Goal: Transaction & Acquisition: Obtain resource

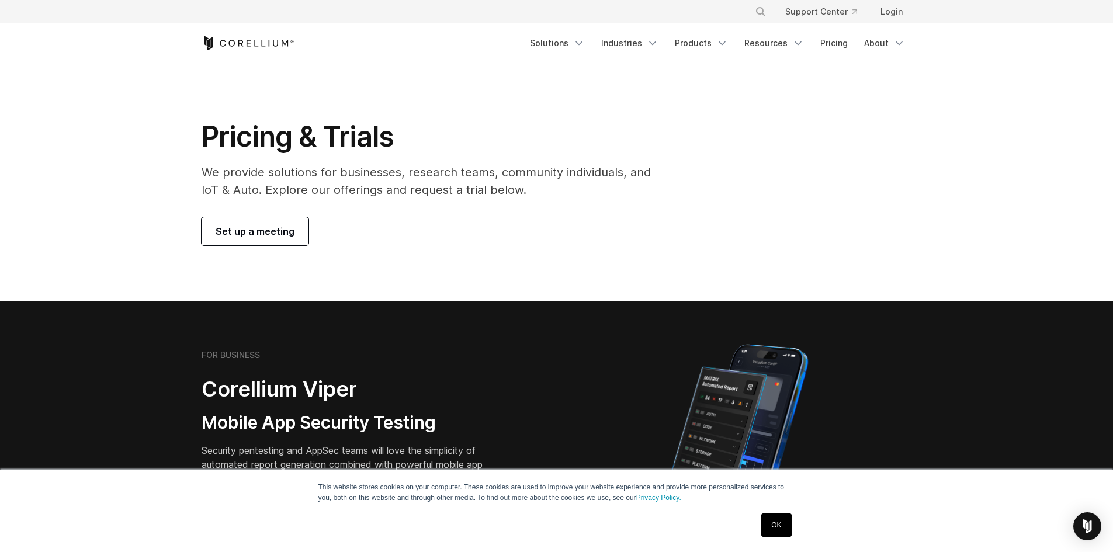
scroll to position [1835, 0]
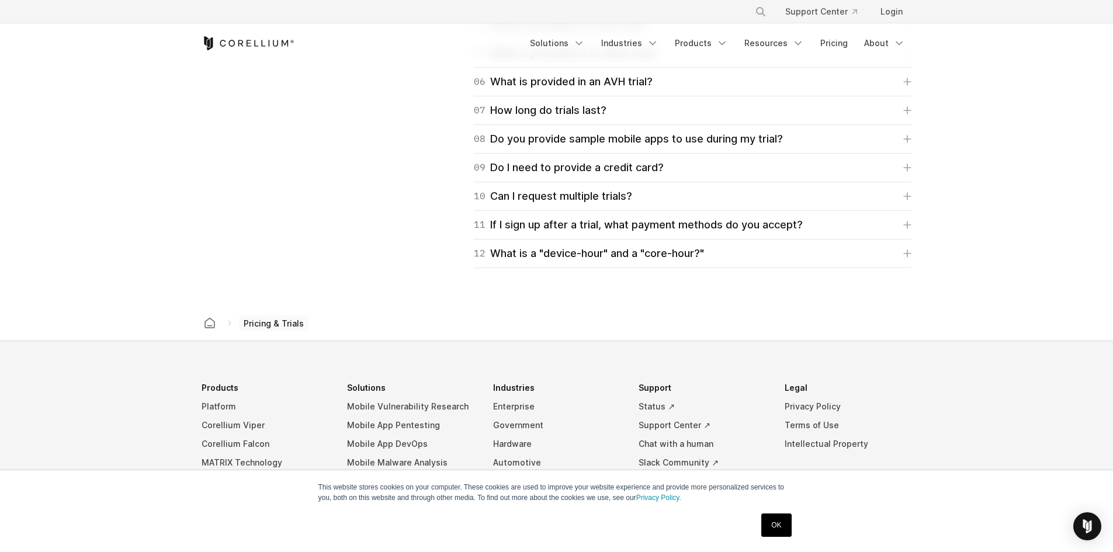
click at [703, 44] on link "Products" at bounding box center [701, 43] width 67 height 21
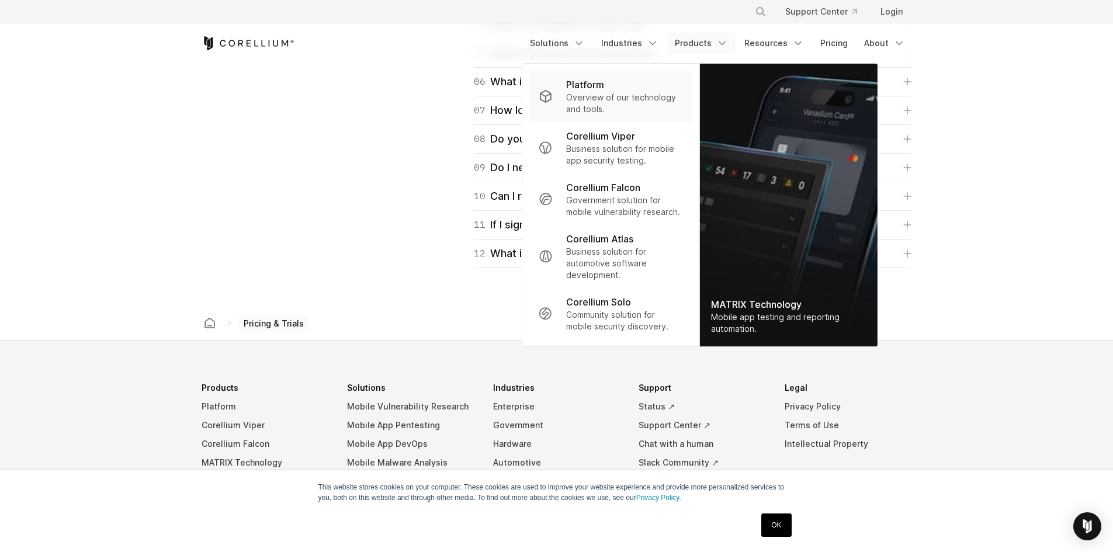
click at [630, 97] on p "Overview of our technology and tools." at bounding box center [624, 103] width 116 height 23
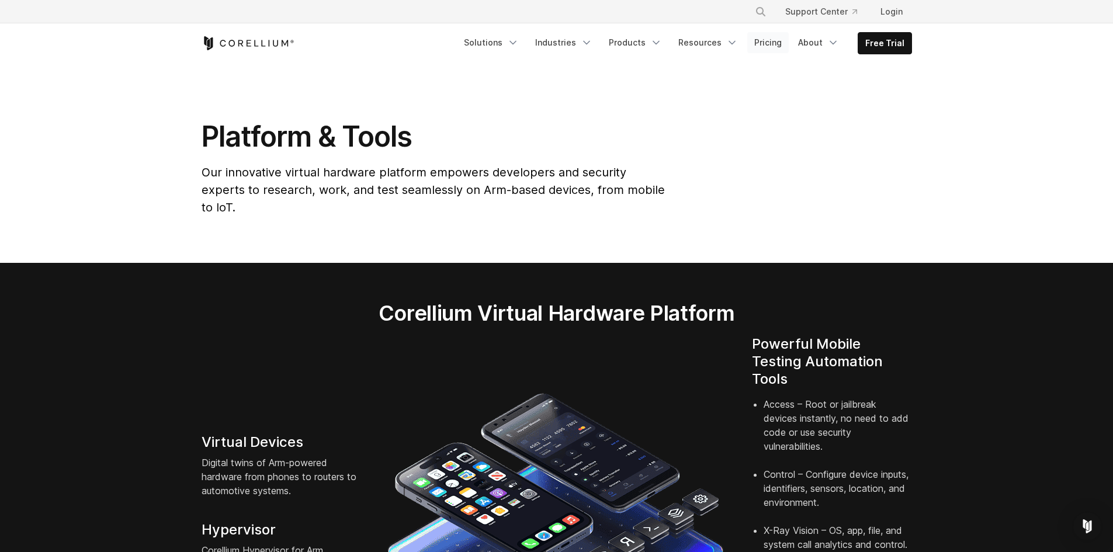
click at [777, 43] on link "Pricing" at bounding box center [767, 42] width 41 height 21
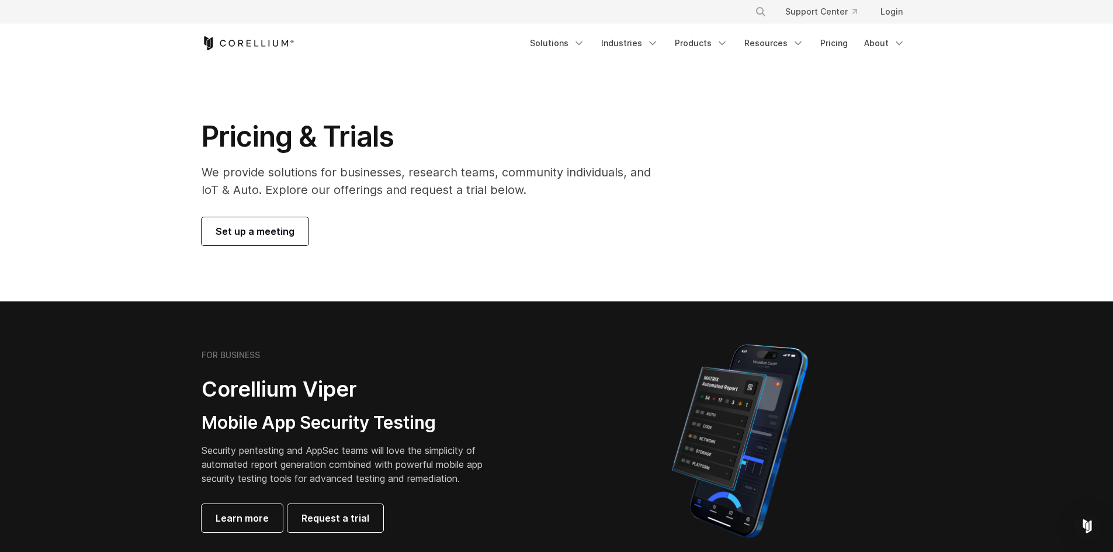
scroll to position [234, 0]
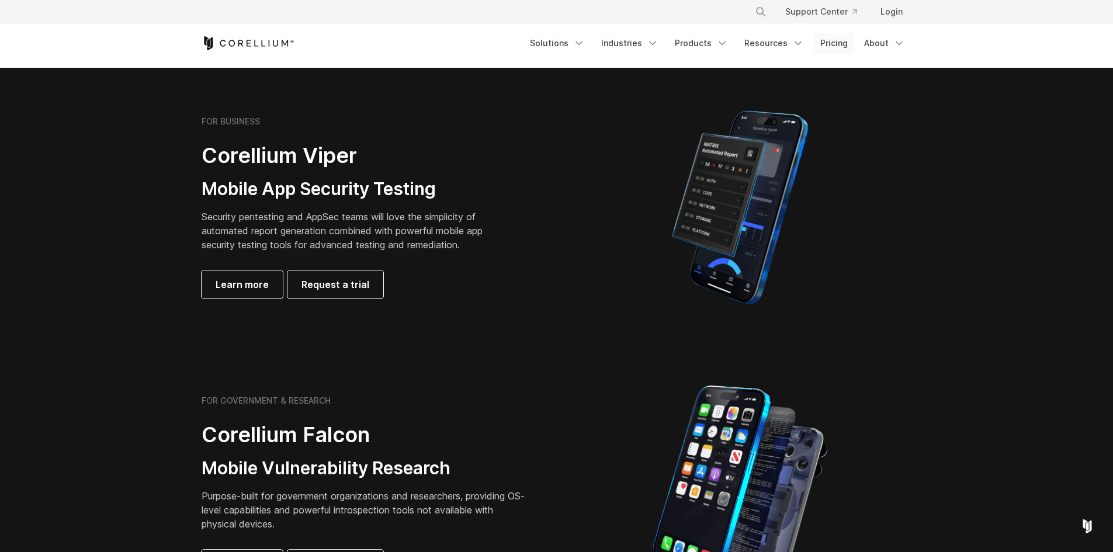
click at [838, 48] on link "Pricing" at bounding box center [833, 43] width 41 height 21
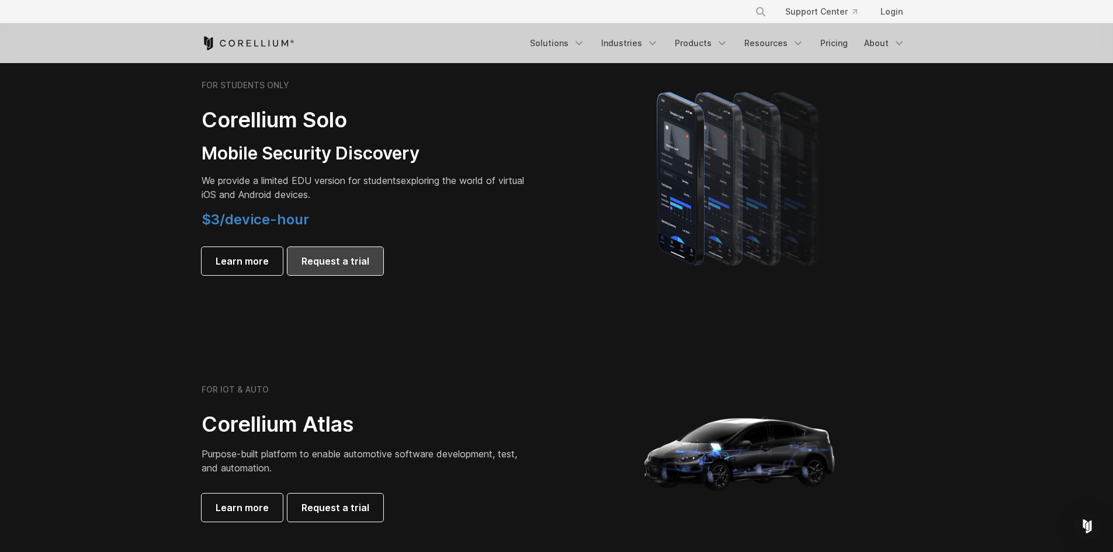
scroll to position [818, 0]
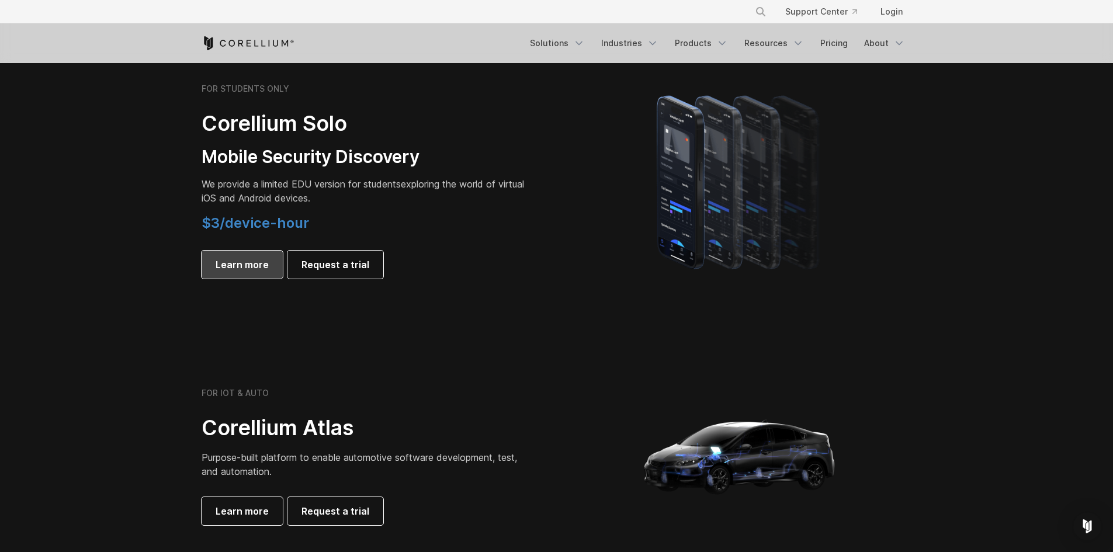
click at [259, 262] on span "Learn more" at bounding box center [242, 265] width 53 height 14
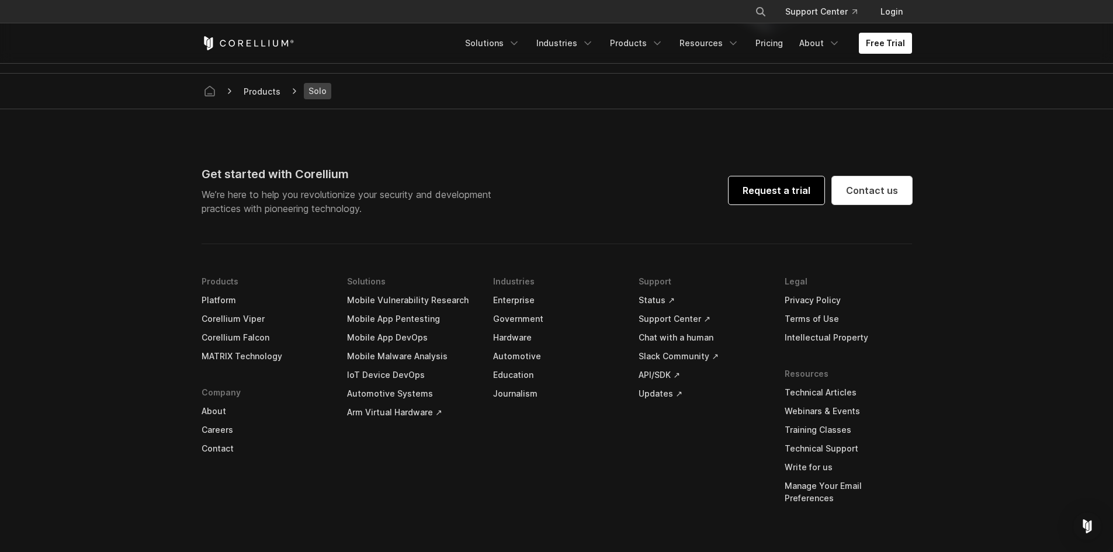
scroll to position [2336, 0]
click at [776, 192] on link "Request a trial" at bounding box center [776, 190] width 96 height 28
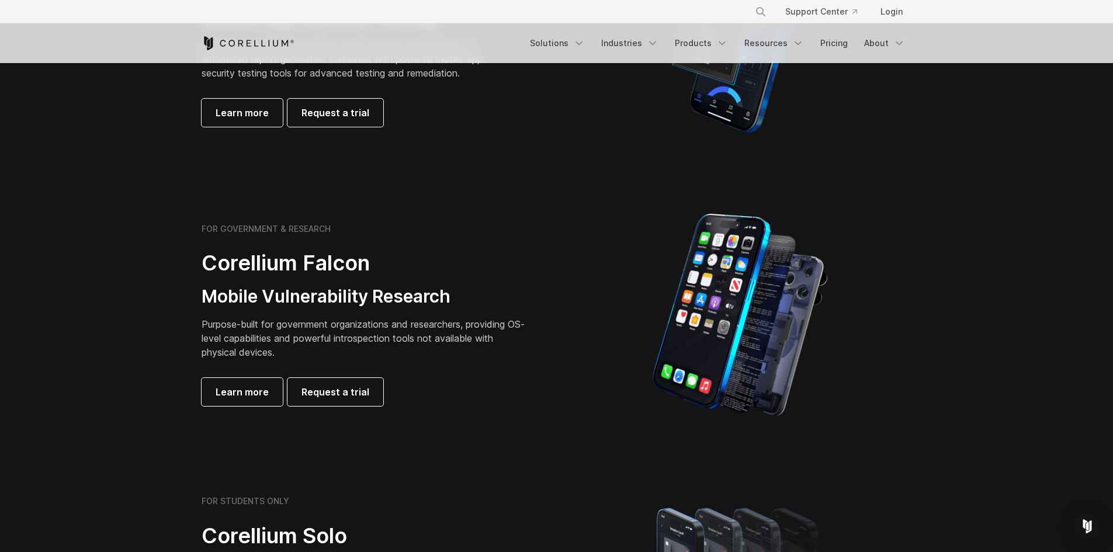
scroll to position [175, 0]
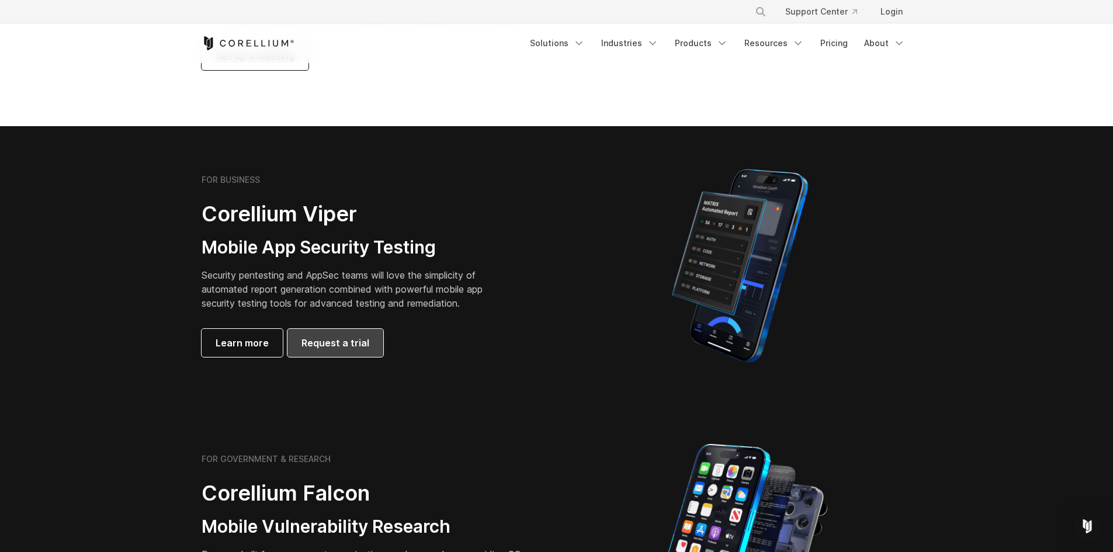
click at [338, 345] on span "Request a trial" at bounding box center [335, 343] width 68 height 14
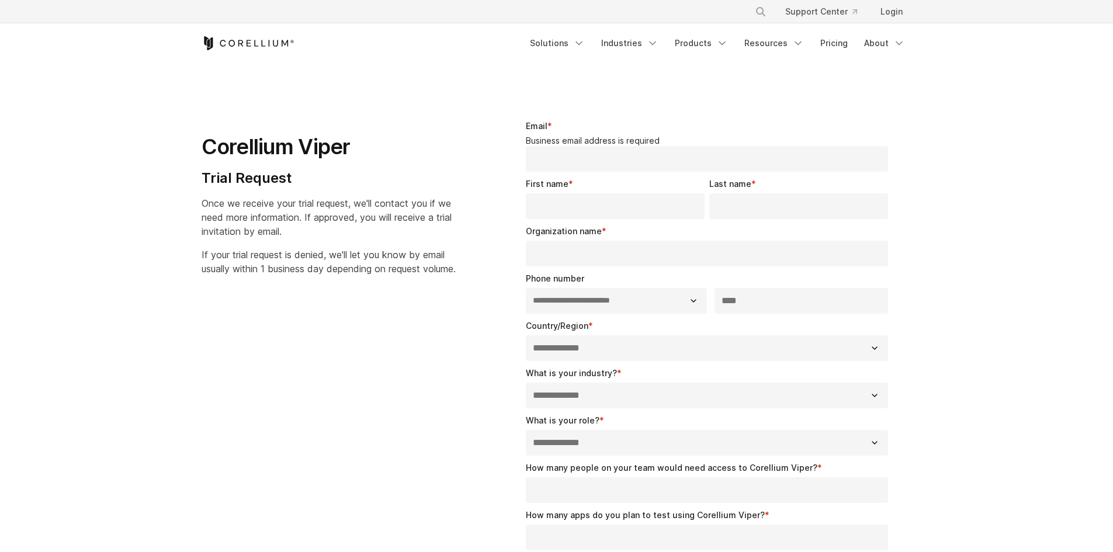
select select "**"
click at [647, 45] on link "Industries" at bounding box center [629, 43] width 71 height 21
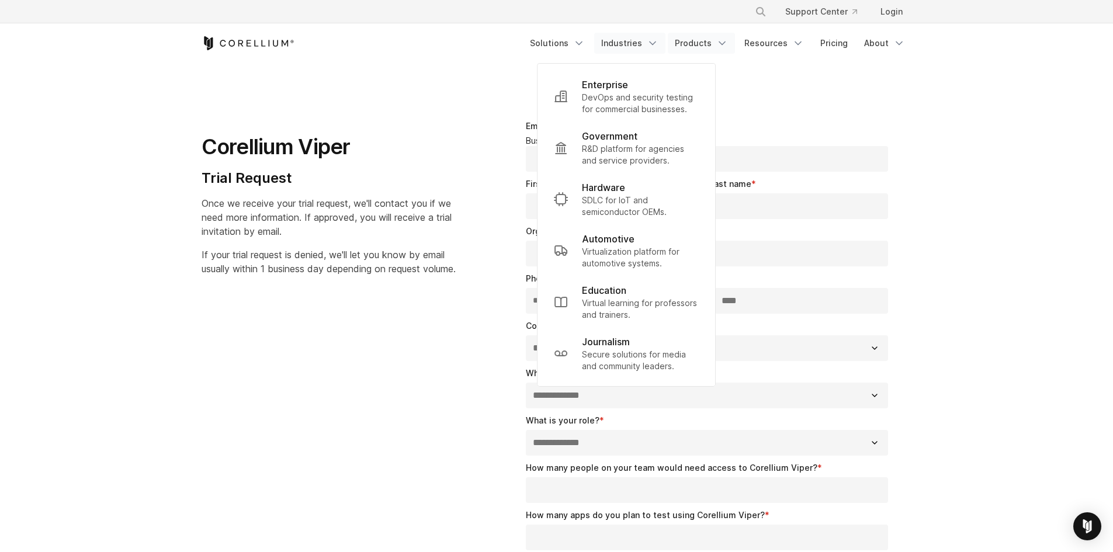
click at [723, 52] on link "Products" at bounding box center [701, 43] width 67 height 21
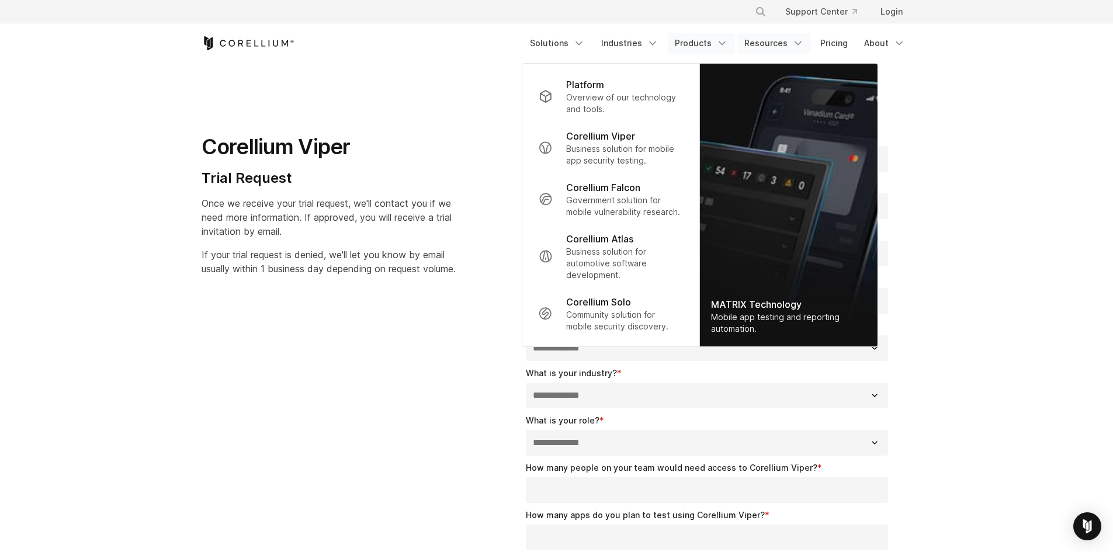
click at [775, 47] on link "Resources" at bounding box center [774, 43] width 74 height 21
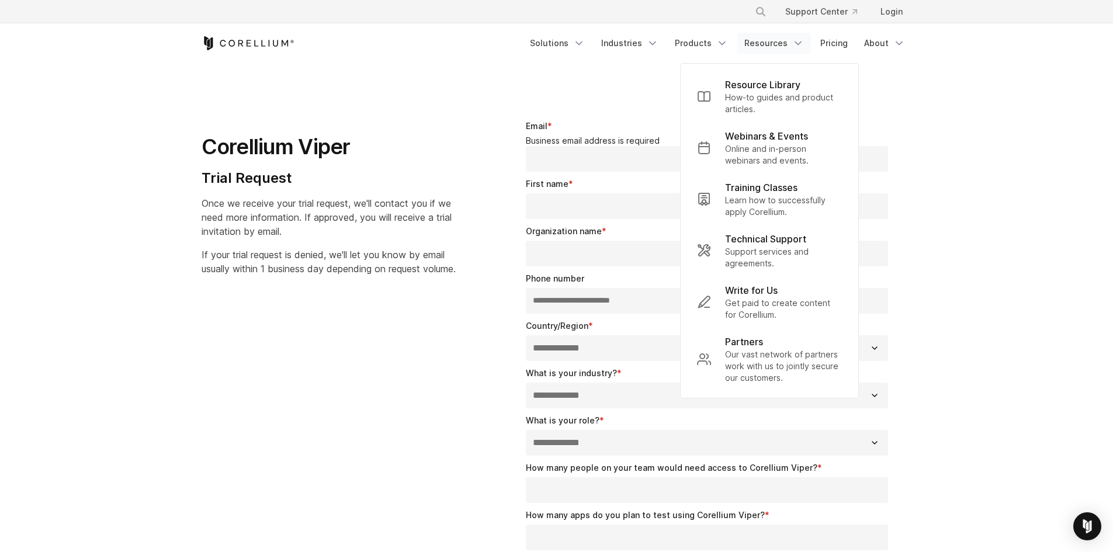
click at [950, 119] on section "**********" at bounding box center [556, 419] width 1113 height 710
